Goal: Find specific page/section: Locate a particular part of the current website

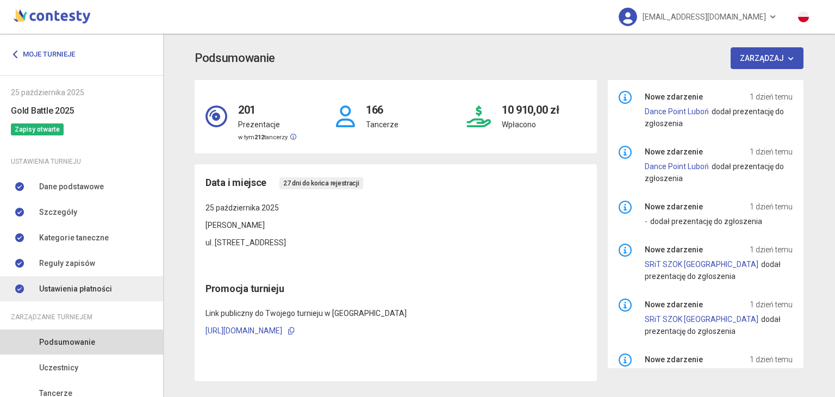
scroll to position [92, 0]
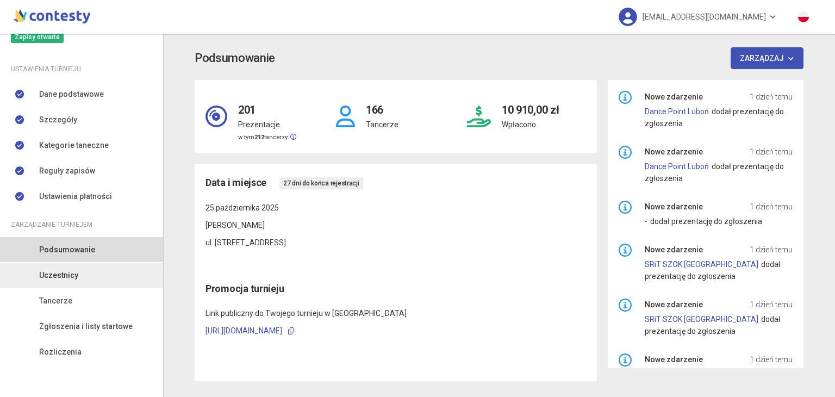
click at [71, 275] on span "Uczestnicy" at bounding box center [58, 275] width 39 height 12
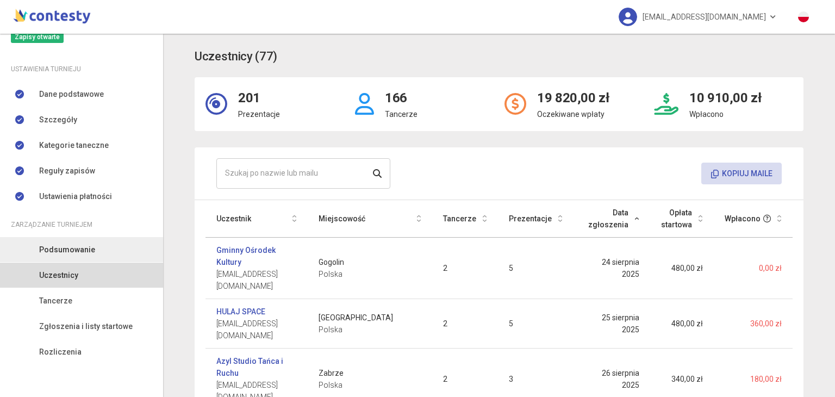
click at [74, 248] on span "Podsumowanie" at bounding box center [67, 249] width 56 height 12
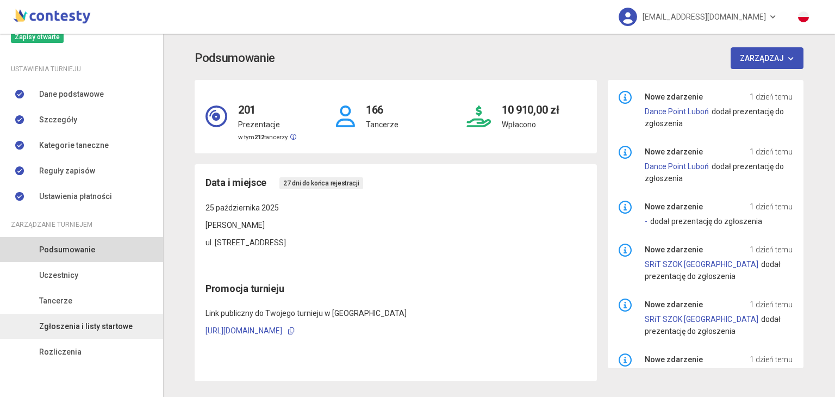
click at [93, 326] on span "Zgłoszenia i listy startowe" at bounding box center [85, 326] width 93 height 12
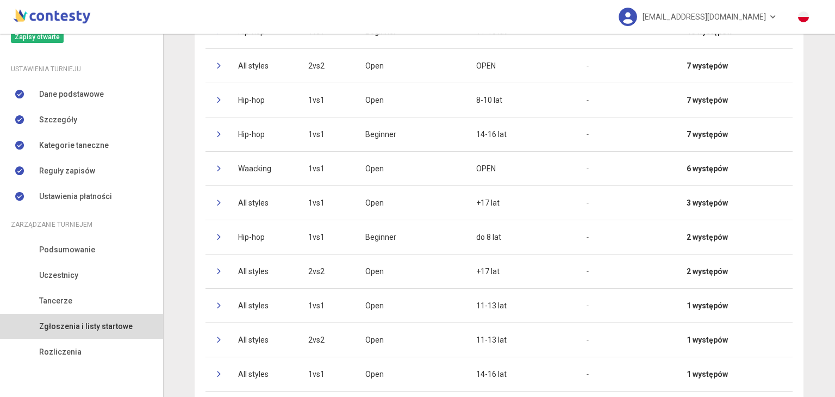
scroll to position [322, 0]
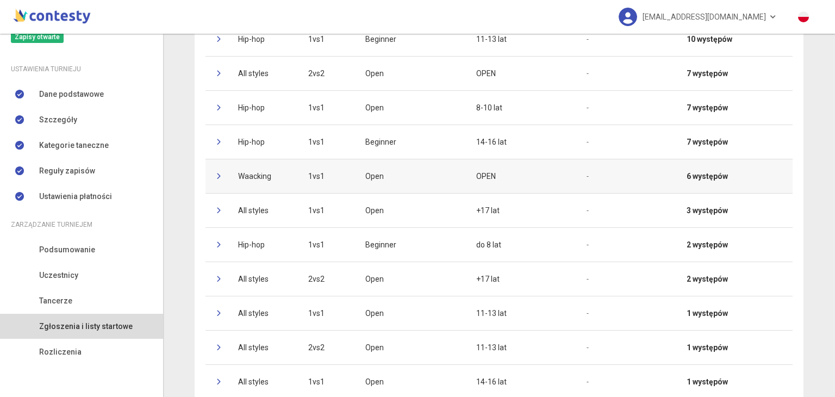
click at [216, 174] on icon at bounding box center [219, 176] width 7 height 7
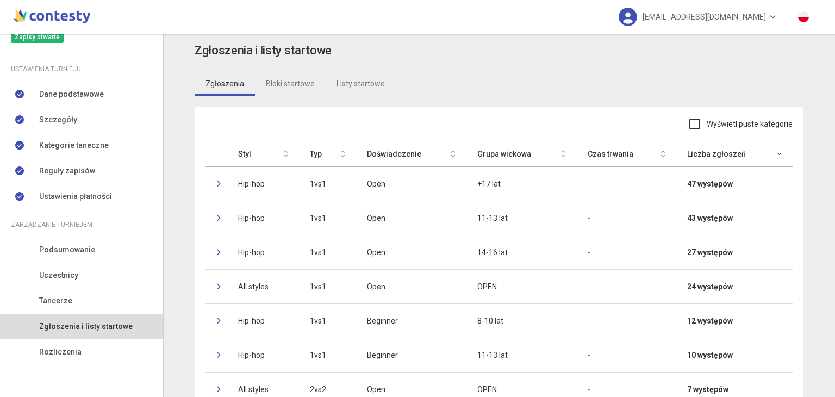
scroll to position [0, 0]
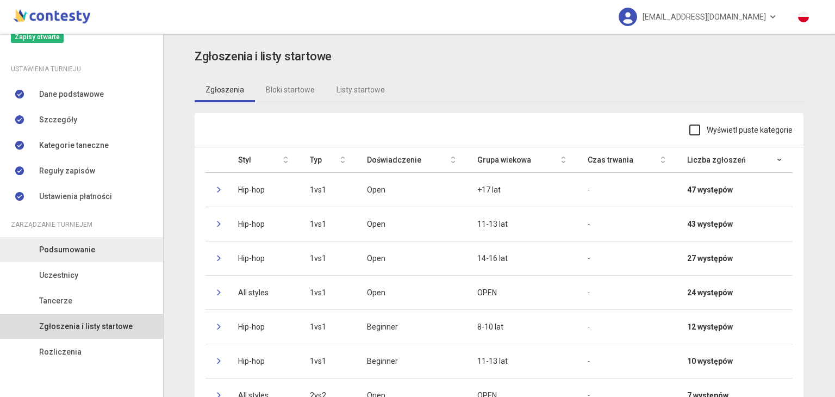
click at [111, 255] on link "Podsumowanie" at bounding box center [81, 249] width 163 height 25
